Goal: Task Accomplishment & Management: Complete application form

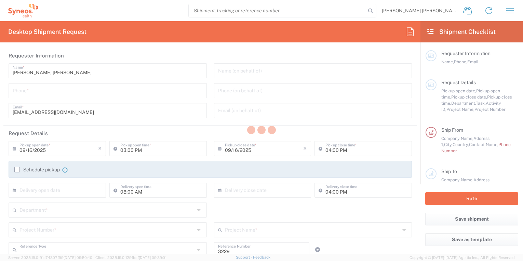
type input "Department"
type input "[GEOGRAPHIC_DATA]"
type input "Syneos Health Clinical [GEOGRAPHIC_DATA]"
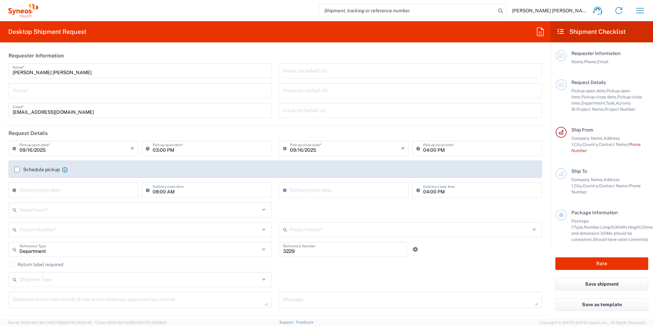
drag, startPoint x: 118, startPoint y: 90, endPoint x: 112, endPoint y: 93, distance: 6.6
click at [118, 90] on input "tel" at bounding box center [140, 90] width 255 height 12
type input "682431982"
drag, startPoint x: 42, startPoint y: 151, endPoint x: 220, endPoint y: 152, distance: 177.7
click at [42, 151] on input "09/16/2025" at bounding box center [74, 148] width 111 height 12
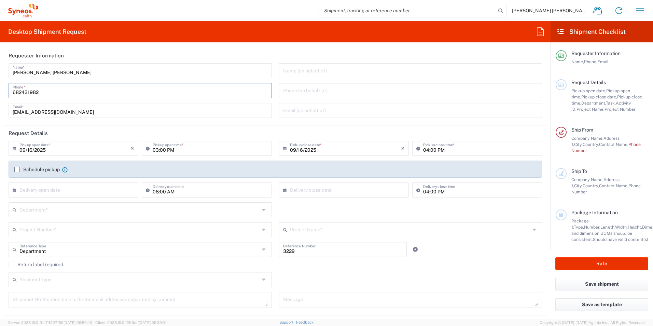
click at [164, 151] on input "03:00 PM" at bounding box center [210, 148] width 115 height 12
click at [181, 146] on input "03:00 PM" at bounding box center [210, 148] width 115 height 12
click at [220, 152] on input "03:00 PM" at bounding box center [210, 148] width 115 height 12
click at [160, 149] on input "03:00 PM" at bounding box center [210, 148] width 115 height 12
click at [113, 152] on input "09/16/2025" at bounding box center [74, 148] width 111 height 12
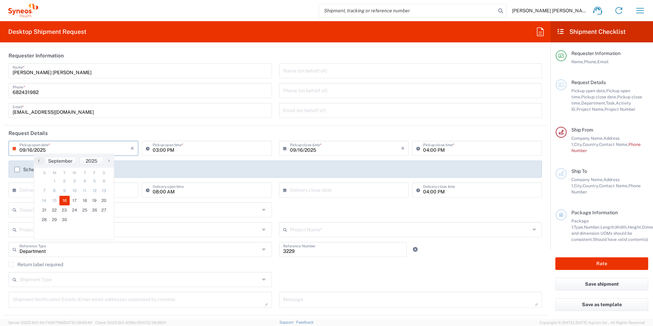
drag, startPoint x: 31, startPoint y: 151, endPoint x: 78, endPoint y: 201, distance: 68.9
click at [31, 151] on input "09/16/2025" at bounding box center [74, 148] width 111 height 12
drag, startPoint x: 187, startPoint y: 130, endPoint x: 33, endPoint y: 150, distance: 155.7
click at [187, 131] on header "Request Details" at bounding box center [275, 132] width 544 height 15
click at [31, 149] on input "09/16/2025" at bounding box center [74, 148] width 111 height 12
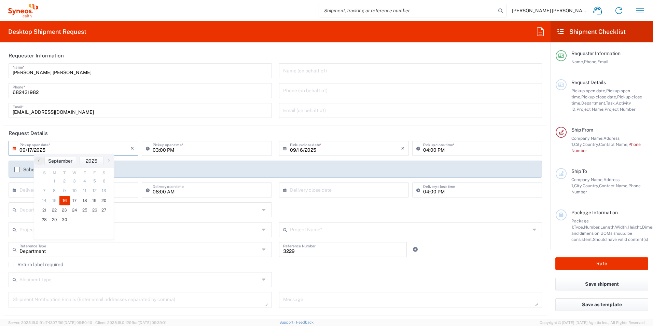
click at [41, 149] on input "09/17/2025" at bounding box center [74, 148] width 111 height 12
drag, startPoint x: 53, startPoint y: 145, endPoint x: 187, endPoint y: 153, distance: 134.9
click at [53, 145] on input "09/17/2025" at bounding box center [74, 148] width 111 height 12
type input "09/17/2025"
click at [187, 153] on input "03:00 PM" at bounding box center [210, 148] width 115 height 12
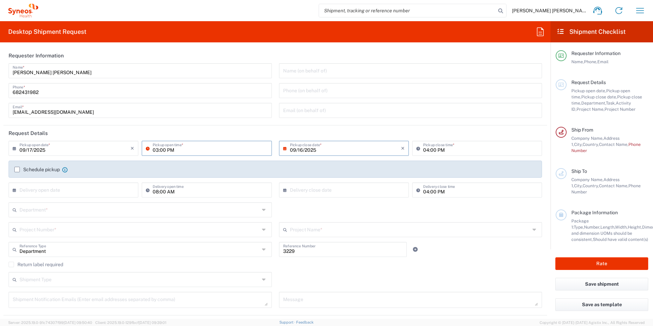
type input "09/17/2025"
type input "09:00 PM"
click at [428, 151] on input "04:00 PM" at bounding box center [480, 148] width 115 height 12
click at [425, 150] on input "04:00 PM" at bounding box center [480, 148] width 115 height 12
drag, startPoint x: 427, startPoint y: 149, endPoint x: 432, endPoint y: 167, distance: 18.5
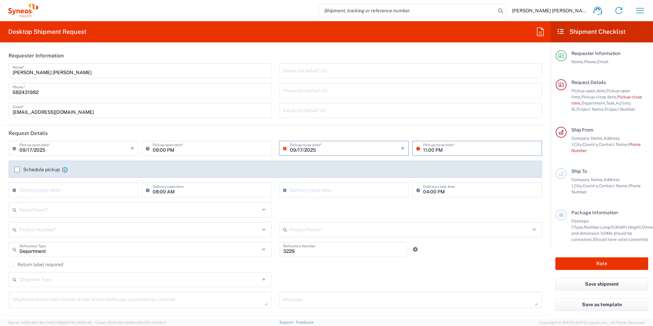
click at [427, 149] on input "11:00 PM" at bounding box center [480, 148] width 115 height 12
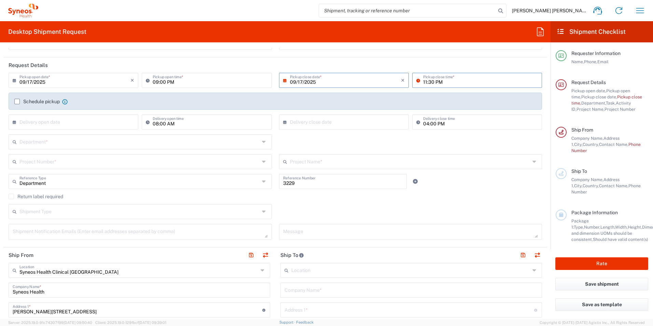
scroll to position [68, 0]
type input "11:30 PM"
click at [326, 165] on input "text" at bounding box center [410, 161] width 240 height 12
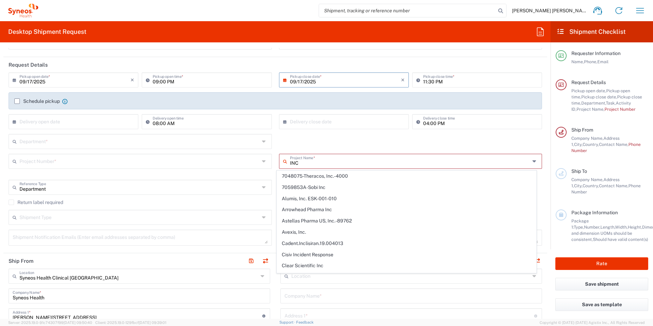
type input "INC"
drag, startPoint x: 303, startPoint y: 162, endPoint x: 254, endPoint y: 163, distance: 49.2
click at [254, 163] on div "Project Number * **6183 DEPARTMENTAL EXPENSE #C2015019517 [PERSON_NAME] 7046933…" at bounding box center [275, 167] width 541 height 26
paste input "7014858"
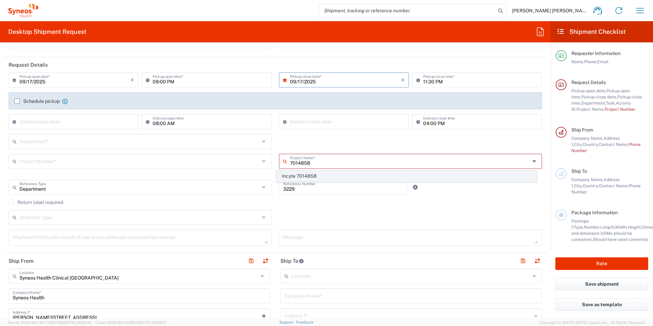
click at [287, 176] on span "Incyte 7014858" at bounding box center [406, 176] width 259 height 11
type input "Incyte 7014858"
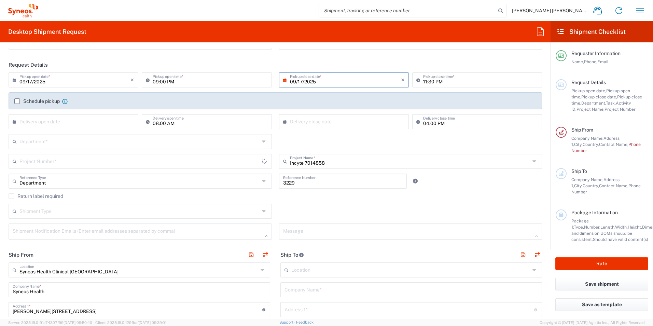
type input "7014858"
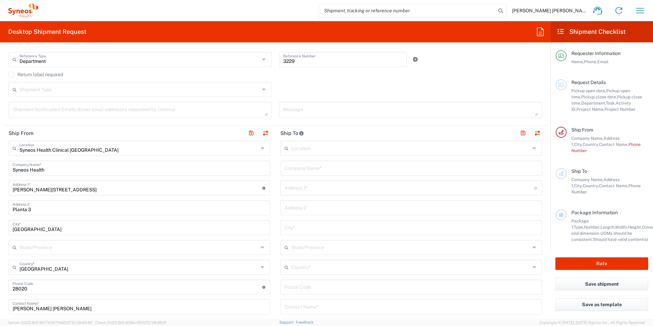
scroll to position [205, 0]
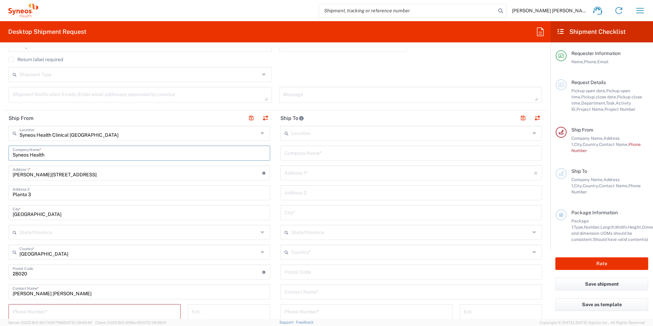
click at [49, 153] on input "Syneos Health" at bounding box center [140, 153] width 254 height 12
drag, startPoint x: 59, startPoint y: 152, endPoint x: 0, endPoint y: 162, distance: 59.2
click at [0, 162] on form "Requester Information [PERSON_NAME] [PERSON_NAME] Name * [PHONE_NUMBER] Phone *…" at bounding box center [275, 183] width 551 height 271
drag, startPoint x: 56, startPoint y: 173, endPoint x: 63, endPoint y: 176, distance: 7.0
click at [56, 173] on input "[PERSON_NAME][STREET_ADDRESS]" at bounding box center [138, 172] width 250 height 12
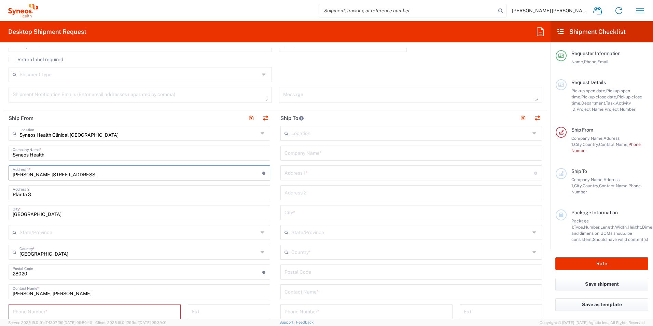
drag, startPoint x: 62, startPoint y: 175, endPoint x: 570, endPoint y: 77, distance: 517.9
click at [0, 171] on html "[PERSON_NAME] [PERSON_NAME] Home Shipment estimator Shipment tracking Desktop s…" at bounding box center [326, 163] width 653 height 326
type input "c"
type input "[STREET_ADDRESS]"
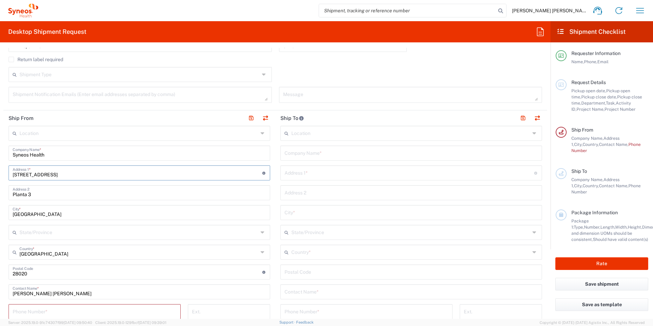
drag, startPoint x: 182, startPoint y: 184, endPoint x: 75, endPoint y: 205, distance: 109.2
click at [182, 184] on div "Location [PERSON_NAME] LLC-[GEOGRAPHIC_DATA] [GEOGRAPHIC_DATA] [GEOGRAPHIC_DATA…" at bounding box center [140, 292] width 262 height 333
click at [47, 193] on input "Planta 3" at bounding box center [140, 192] width 254 height 12
type input "Planta 1 Piso 2"
drag, startPoint x: 41, startPoint y: 217, endPoint x: -1, endPoint y: 218, distance: 42.0
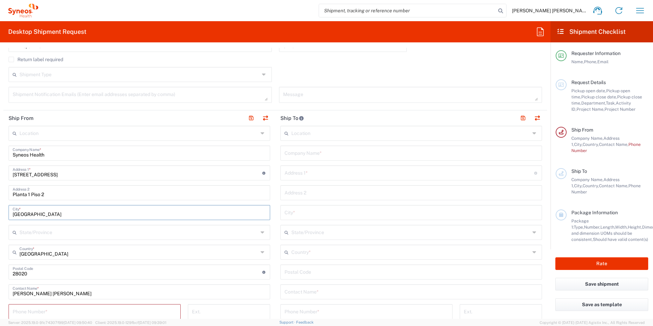
click at [0, 218] on html "[PERSON_NAME] [PERSON_NAME] Home Shipment estimator Shipment tracking Desktop s…" at bounding box center [326, 163] width 653 height 326
type input "[GEOGRAPHIC_DATA]"
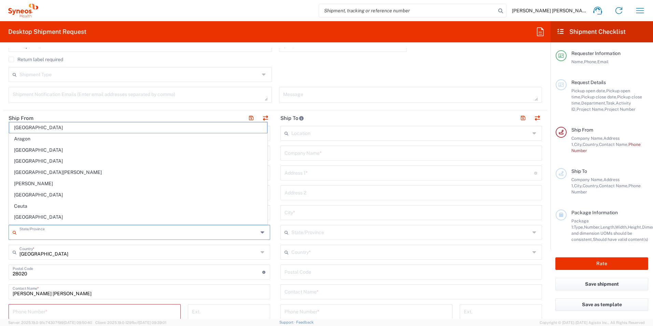
click at [37, 235] on input "text" at bounding box center [138, 232] width 239 height 12
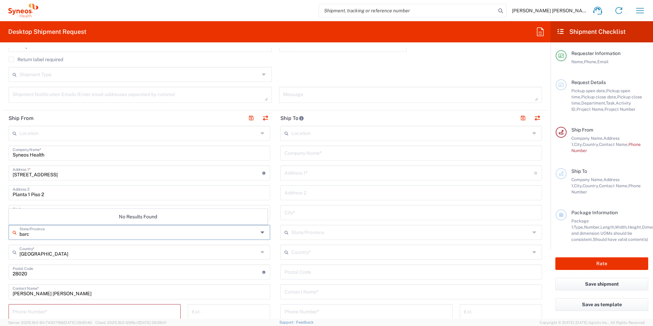
type input "[GEOGRAPHIC_DATA]"
type input "[EMAIL_ADDRESS][DOMAIN_NAME]"
type input "682431982"
drag, startPoint x: 35, startPoint y: 273, endPoint x: -1, endPoint y: 277, distance: 36.8
click at [0, 260] on html "[PERSON_NAME] [PERSON_NAME] Home Shipment estimator Shipment tracking Desktop s…" at bounding box center [326, 163] width 653 height 326
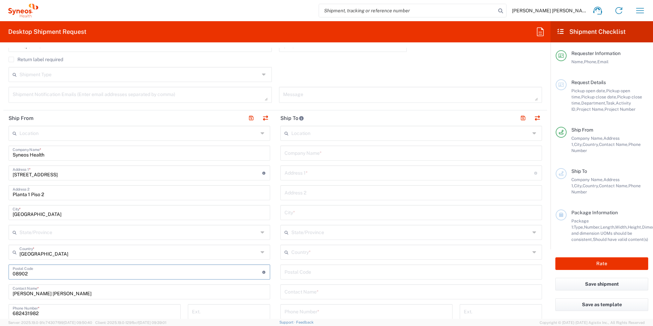
type input "08902"
click at [169, 234] on input "text" at bounding box center [138, 232] width 239 height 12
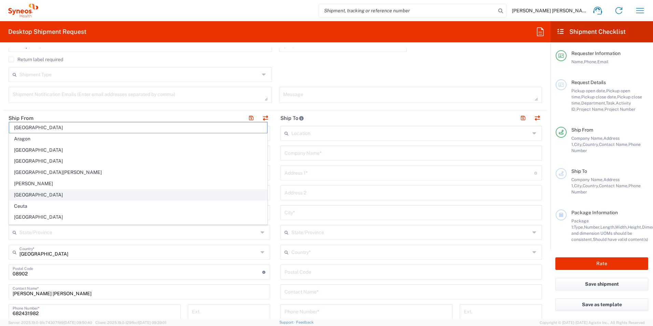
click at [13, 196] on span "[GEOGRAPHIC_DATA]" at bounding box center [138, 195] width 258 height 11
type input "[GEOGRAPHIC_DATA]"
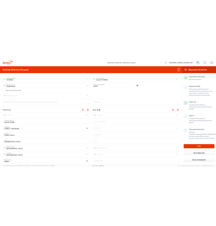
scroll to position [171, 0]
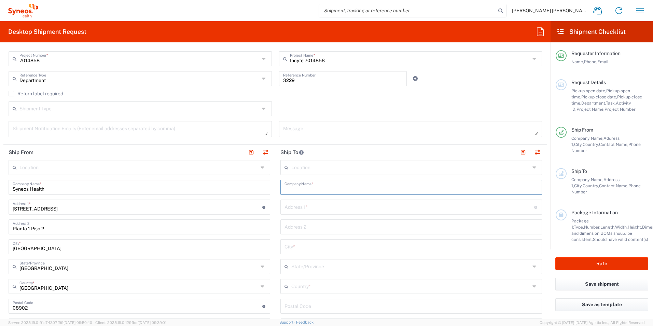
drag, startPoint x: 310, startPoint y: 187, endPoint x: 653, endPoint y: 113, distance: 351.0
click at [310, 187] on input "text" at bounding box center [412, 187] width 254 height 12
type input "Hospital Dr. Peset"
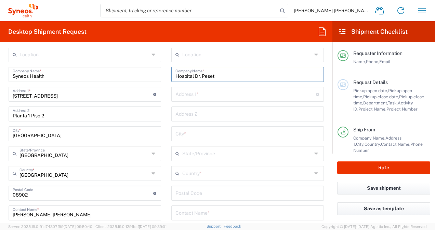
scroll to position [273, 0]
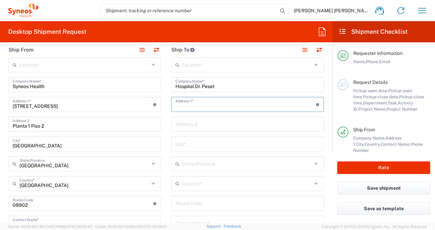
drag, startPoint x: 179, startPoint y: 103, endPoint x: 295, endPoint y: 94, distance: 116.1
click at [179, 103] on input "text" at bounding box center [245, 104] width 140 height 12
type input "[STREET_ADDRESS][PERSON_NAME]"
drag, startPoint x: 189, startPoint y: 122, endPoint x: 205, endPoint y: 119, distance: 16.1
click at [189, 122] on input "text" at bounding box center [247, 124] width 144 height 12
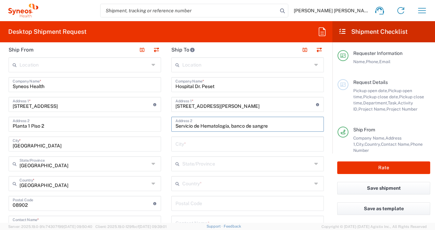
drag, startPoint x: 277, startPoint y: 124, endPoint x: 228, endPoint y: 123, distance: 48.9
click at [228, 123] on input "Servicio de Hematología, banco de sangre" at bounding box center [247, 124] width 144 height 12
type input "Servicio de Hematología, Planta baja, sala de reuniones"
click at [184, 148] on input "text" at bounding box center [247, 144] width 144 height 12
type input "[GEOGRAPHIC_DATA]"
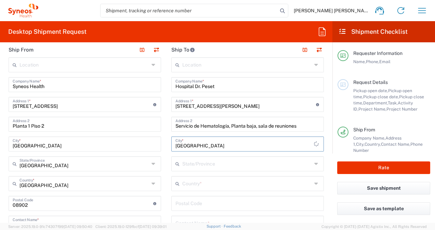
click at [199, 163] on input "text" at bounding box center [246, 164] width 129 height 12
type input "valen"
click at [197, 165] on input "valen" at bounding box center [246, 164] width 129 height 12
drag, startPoint x: 197, startPoint y: 165, endPoint x: 156, endPoint y: 167, distance: 40.4
click at [156, 167] on div "Ship From Location [PERSON_NAME] LLC-[GEOGRAPHIC_DATA] [GEOGRAPHIC_DATA] [GEOGR…" at bounding box center [165, 214] width 325 height 345
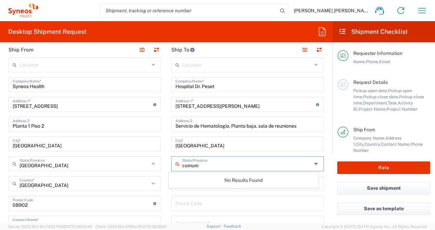
type input "comuni"
click at [226, 144] on input "[GEOGRAPHIC_DATA]" at bounding box center [247, 144] width 144 height 12
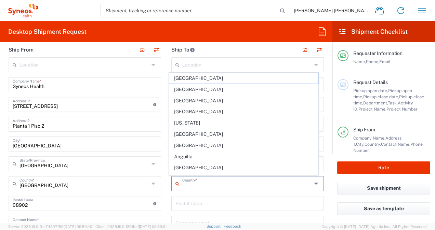
drag, startPoint x: 192, startPoint y: 185, endPoint x: 201, endPoint y: 198, distance: 15.9
click at [192, 185] on input "text" at bounding box center [246, 183] width 129 height 12
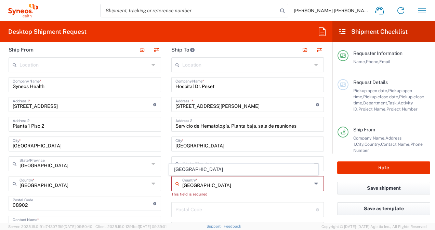
drag, startPoint x: 194, startPoint y: 189, endPoint x: 185, endPoint y: 178, distance: 14.1
click at [194, 189] on div "spain Country *" at bounding box center [247, 183] width 152 height 15
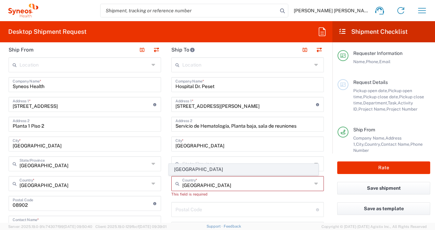
click at [186, 171] on span "[GEOGRAPHIC_DATA]" at bounding box center [243, 169] width 148 height 11
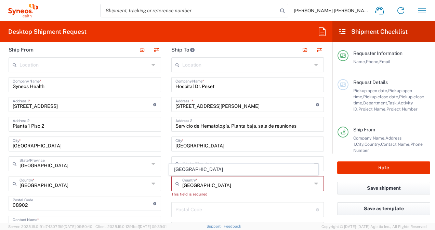
type input "[GEOGRAPHIC_DATA]"
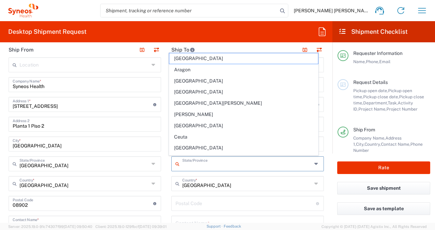
click at [201, 164] on input "text" at bounding box center [246, 164] width 129 height 12
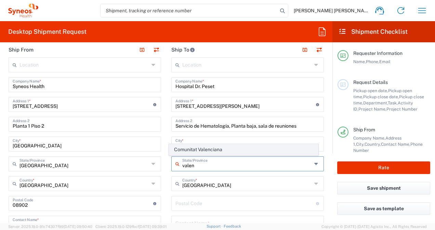
click at [200, 149] on span "Comunitat Valenciana" at bounding box center [243, 150] width 148 height 11
type input "Comunitat Valenciana"
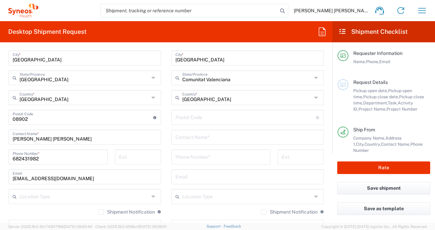
scroll to position [376, 0]
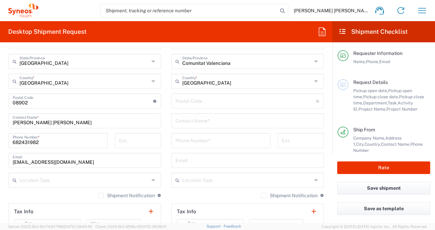
click at [185, 100] on input "undefined" at bounding box center [245, 101] width 140 height 12
paste input "46017"
type input "46017"
drag, startPoint x: 187, startPoint y: 122, endPoint x: 192, endPoint y: 123, distance: 5.2
click at [186, 122] on input "text" at bounding box center [247, 120] width 144 height 12
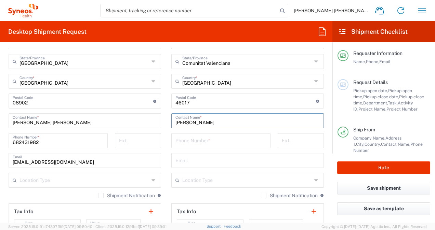
type input "[PERSON_NAME]"
click at [181, 142] on input "tel" at bounding box center [220, 140] width 91 height 12
paste input "963189168"
type input "963189168"
click at [192, 158] on input "text" at bounding box center [247, 160] width 144 height 12
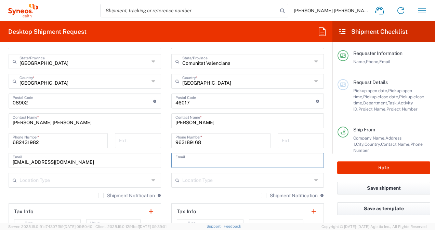
click at [109, 163] on input "[EMAIL_ADDRESS][DOMAIN_NAME]" at bounding box center [85, 160] width 144 height 12
drag, startPoint x: 107, startPoint y: 162, endPoint x: 0, endPoint y: 172, distance: 107.7
click at [0, 167] on html "[PERSON_NAME] [PERSON_NAME] Home Shipment estimator Shipment tracking Desktop s…" at bounding box center [217, 115] width 435 height 230
click at [181, 161] on input "text" at bounding box center [247, 160] width 144 height 12
paste input "[EMAIL_ADDRESS][DOMAIN_NAME]"
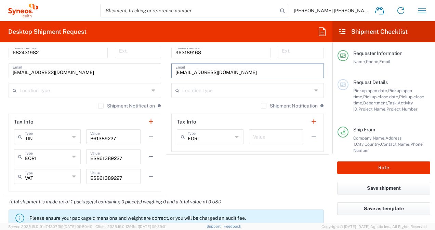
scroll to position [444, 0]
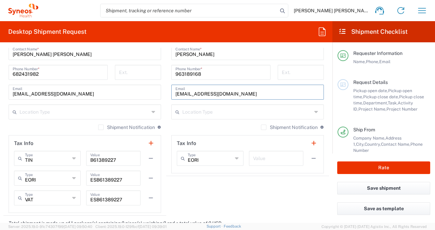
type input "[EMAIL_ADDRESS][DOMAIN_NAME]"
drag, startPoint x: 161, startPoint y: 132, endPoint x: 167, endPoint y: 141, distance: 10.7
click at [161, 132] on main "Location [PERSON_NAME] LLC-[GEOGRAPHIC_DATA] [GEOGRAPHIC_DATA] [GEOGRAPHIC_DATA…" at bounding box center [84, 50] width 163 height 327
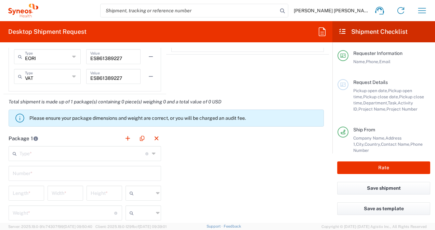
scroll to position [581, 0]
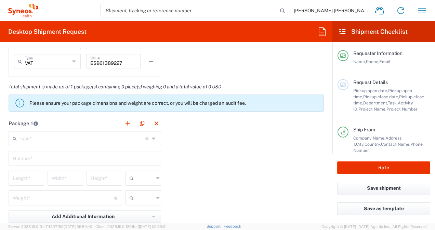
drag, startPoint x: 113, startPoint y: 142, endPoint x: 125, endPoint y: 144, distance: 12.8
click at [113, 142] on input "text" at bounding box center [82, 138] width 126 height 12
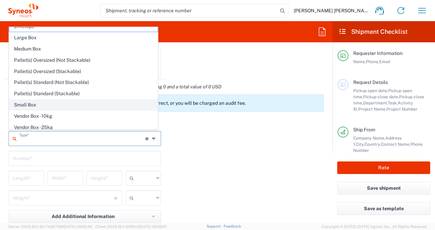
scroll to position [0, 0]
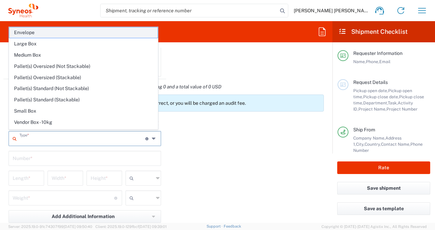
click at [47, 31] on span "Envelope" at bounding box center [83, 32] width 148 height 11
type input "Envelope"
type input "1"
type input "9.5"
type input "12.5"
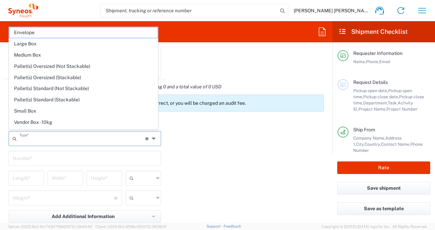
type input "0.25"
type input "in"
type input "0.45"
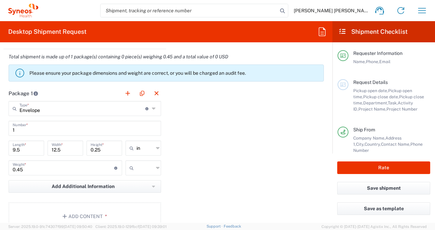
scroll to position [649, 0]
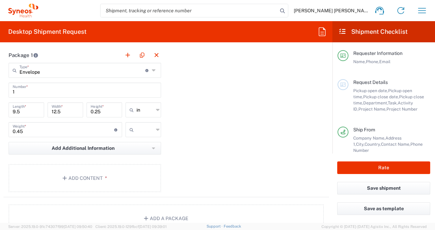
click at [156, 107] on icon at bounding box center [158, 110] width 4 height 11
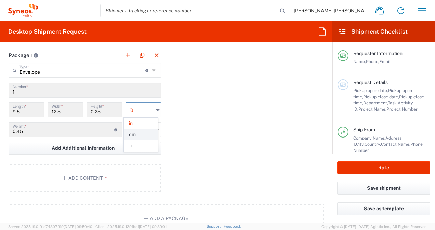
click at [144, 133] on span "cm" at bounding box center [140, 134] width 33 height 11
type input "24.13"
type input "31.75"
type input "0.64"
type input "cm"
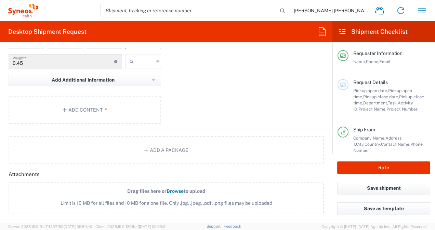
scroll to position [683, 0]
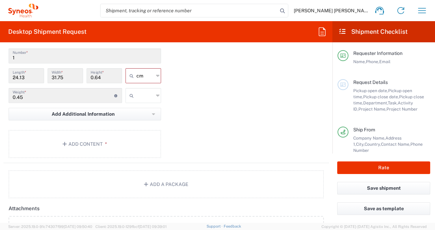
click at [156, 97] on icon at bounding box center [158, 95] width 4 height 11
click at [150, 105] on span "kgs" at bounding box center [140, 109] width 33 height 11
type input "kgs"
click at [199, 113] on div "Package 1 Envelope Type * Material used to package goods Envelope Large Box Med…" at bounding box center [165, 88] width 325 height 150
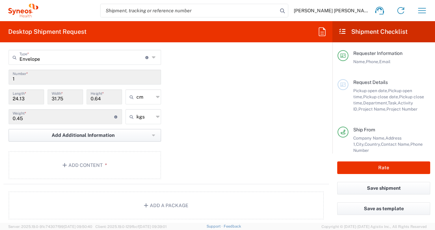
scroll to position [651, 0]
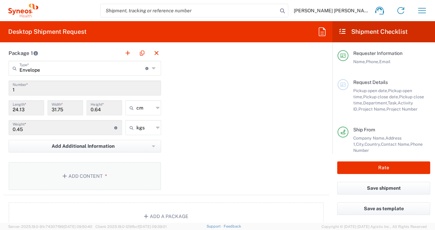
click at [99, 178] on button "Add Content *" at bounding box center [85, 176] width 152 height 28
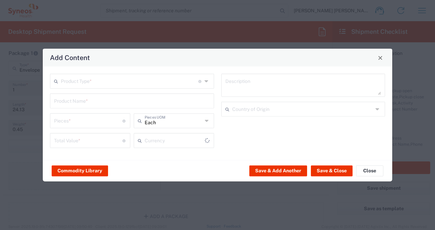
type input "US Dollar"
click at [205, 81] on icon at bounding box center [206, 81] width 5 height 11
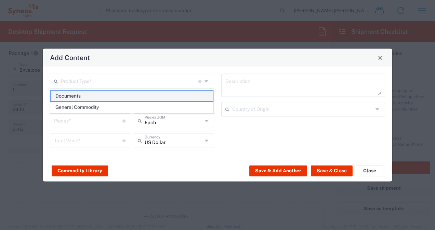
click at [157, 99] on span "Documents" at bounding box center [132, 96] width 163 height 11
type input "Documents"
type input "1"
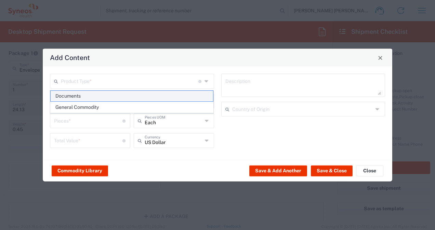
type textarea "Documents"
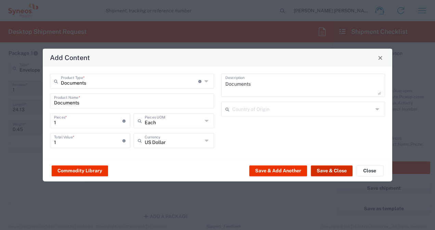
click at [324, 172] on button "Save & Close" at bounding box center [332, 170] width 42 height 11
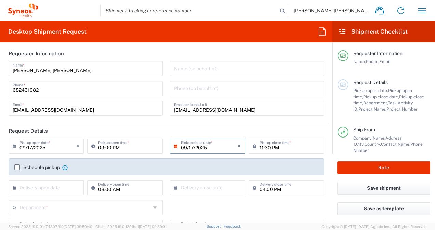
scroll to position [0, 0]
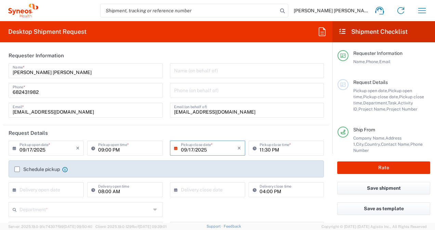
click at [48, 95] on input "682431982" at bounding box center [86, 90] width 146 height 12
drag, startPoint x: 36, startPoint y: 92, endPoint x: 16, endPoint y: 93, distance: 20.2
click at [16, 93] on input "682431982" at bounding box center [86, 90] width 146 height 12
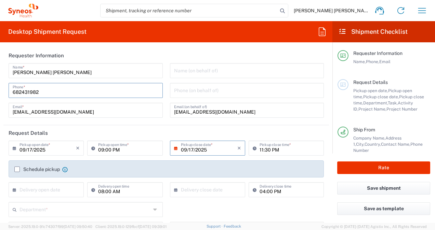
click at [28, 91] on input "682431982" at bounding box center [86, 90] width 146 height 12
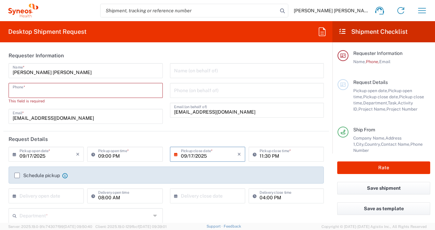
paste input "682431982"
type input "682431982"
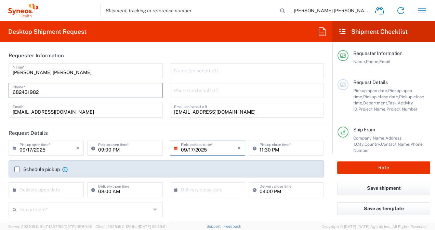
click at [145, 52] on header "Requester Information" at bounding box center [165, 55] width 325 height 15
drag, startPoint x: 197, startPoint y: 114, endPoint x: 235, endPoint y: 113, distance: 38.6
click at [197, 114] on input "[EMAIL_ADDRESS][DOMAIN_NAME]" at bounding box center [247, 110] width 146 height 12
drag, startPoint x: 172, startPoint y: 111, endPoint x: 262, endPoint y: 118, distance: 90.8
click at [262, 118] on div "[EMAIL_ADDRESS][DOMAIN_NAME] Email (on behalf of)" at bounding box center [247, 110] width 154 height 15
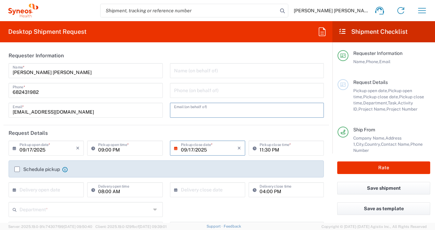
click at [144, 108] on input "[EMAIL_ADDRESS][DOMAIN_NAME]" at bounding box center [86, 110] width 146 height 12
click at [204, 113] on input "text" at bounding box center [247, 110] width 146 height 12
click at [161, 96] on div "[PERSON_NAME] [PERSON_NAME] Name * [PHONE_NUMBER] Phone * [EMAIL_ADDRESS][DOMAI…" at bounding box center [85, 92] width 161 height 59
click at [167, 57] on header "Requester Information" at bounding box center [165, 55] width 325 height 15
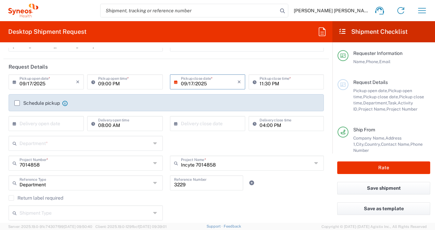
scroll to position [68, 0]
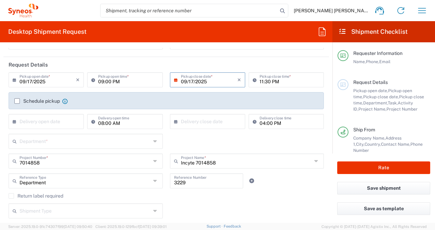
drag, startPoint x: 178, startPoint y: 77, endPoint x: 179, endPoint y: 81, distance: 4.6
click at [181, 77] on input "09/17/2025" at bounding box center [209, 79] width 56 height 12
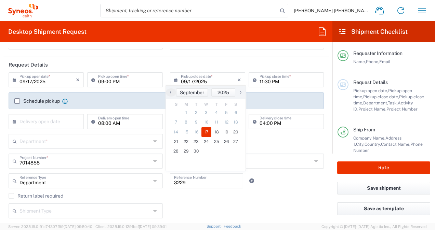
click at [206, 133] on span "17" at bounding box center [206, 132] width 10 height 10
click at [205, 134] on span "17" at bounding box center [206, 132] width 10 height 10
click at [278, 186] on div "Department Reference Type Department Account Type Activity ID Airline Appointme…" at bounding box center [166, 184] width 322 height 20
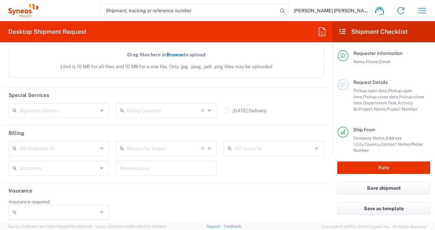
scroll to position [897, 0]
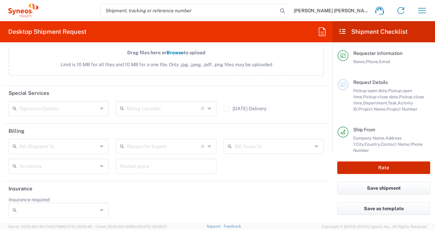
click at [358, 164] on button "Rate" at bounding box center [383, 168] width 93 height 13
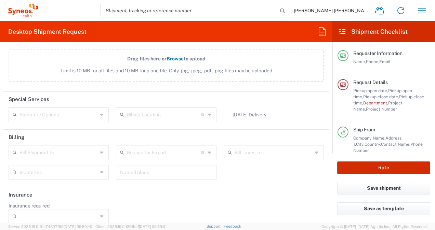
scroll to position [903, 0]
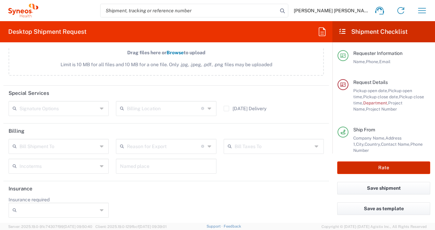
type input "Incyte 7014858"
click at [344, 83] on icon at bounding box center [343, 84] width 6 height 5
click at [363, 104] on span "Department," at bounding box center [375, 102] width 25 height 5
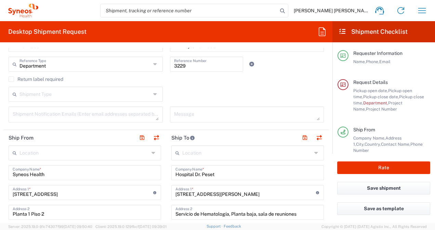
scroll to position [117, 0]
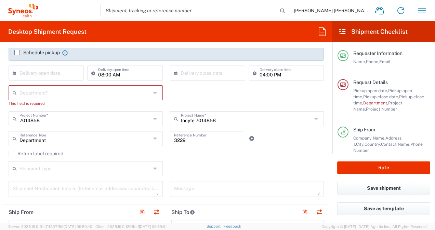
click at [153, 94] on icon at bounding box center [155, 92] width 5 height 11
type input "7"
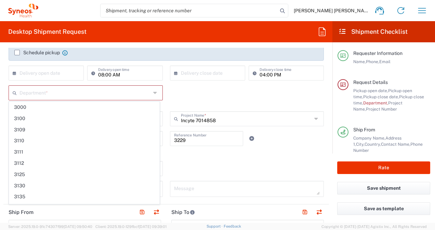
click at [30, 88] on input "text" at bounding box center [84, 92] width 131 height 12
paste input "3229"
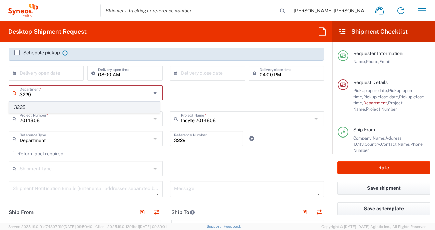
type input "3229"
click at [53, 108] on span "3229" at bounding box center [84, 107] width 150 height 11
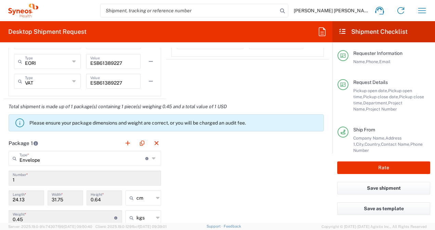
scroll to position [766, 0]
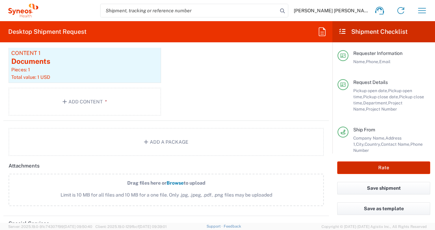
click at [391, 168] on button "Rate" at bounding box center [383, 168] width 93 height 13
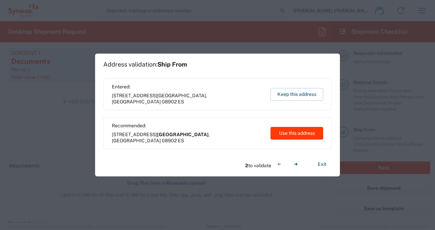
click at [299, 135] on button "Use this address" at bounding box center [296, 133] width 53 height 13
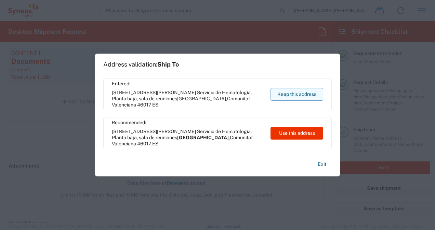
click at [291, 96] on button "Keep this address" at bounding box center [296, 94] width 53 height 13
type input "[GEOGRAPHIC_DATA]"
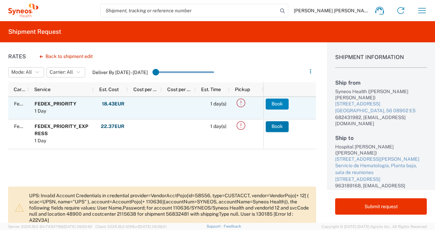
click at [275, 106] on button "Book" at bounding box center [276, 104] width 23 height 11
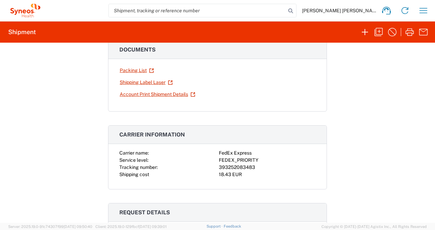
scroll to position [34, 0]
